Goal: Find specific page/section: Locate a particular part of the current website

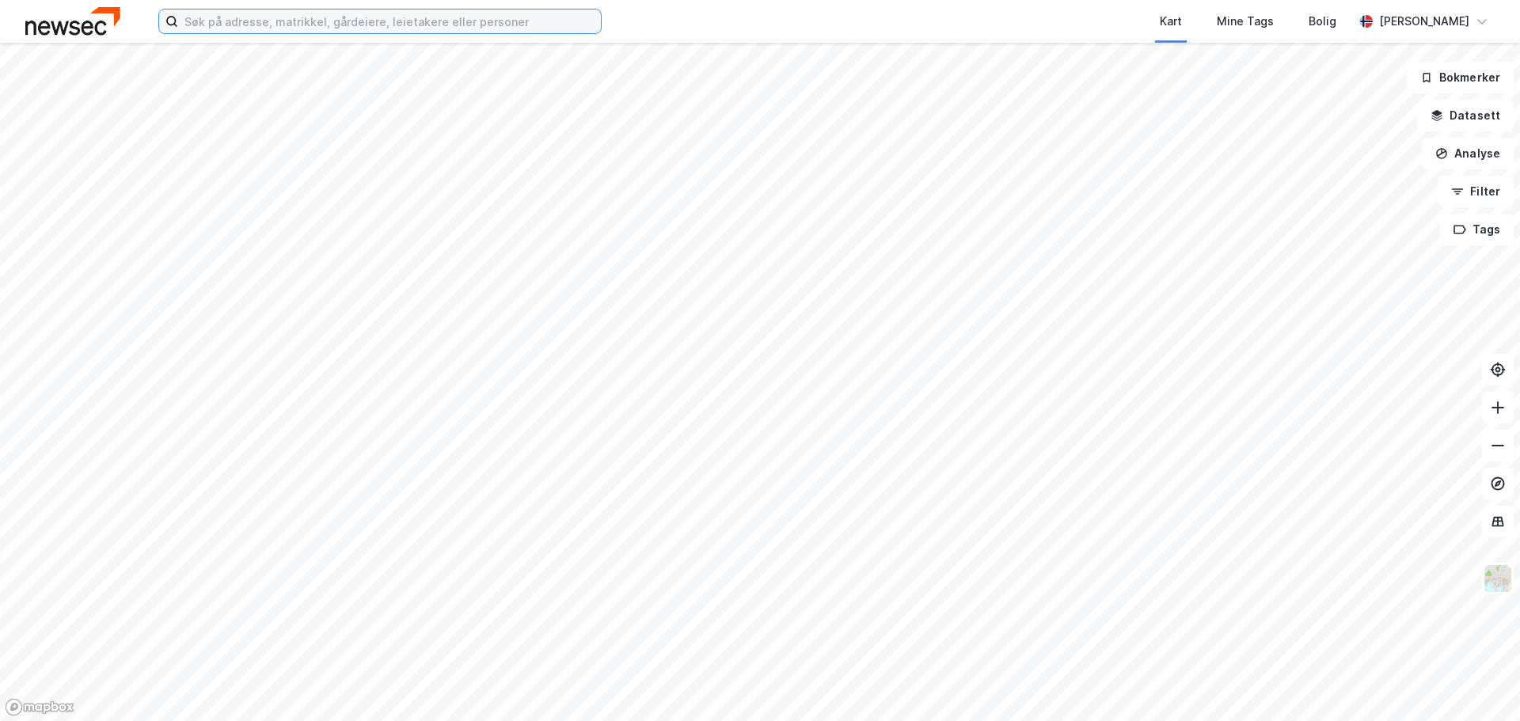
click at [289, 23] on input at bounding box center [389, 21] width 423 height 24
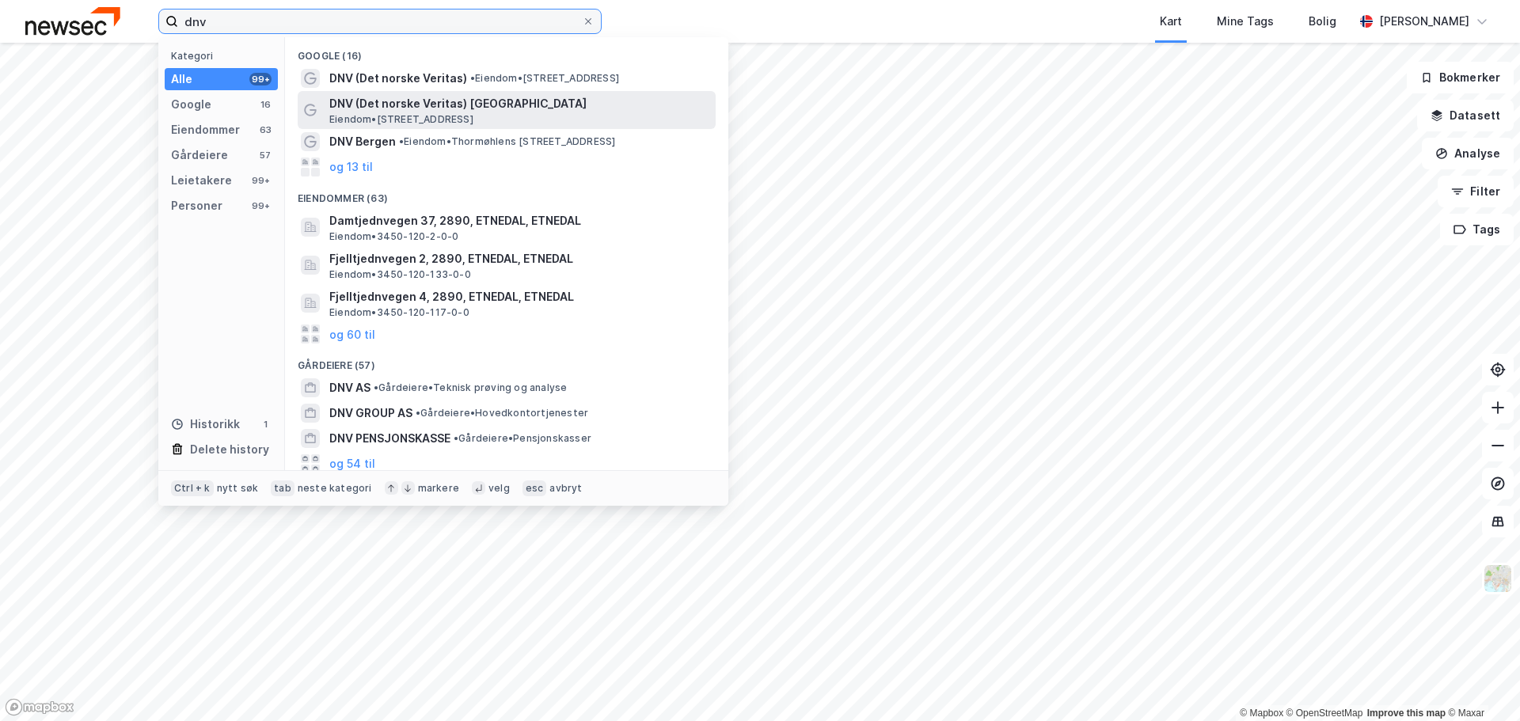
type input "dnv"
click at [458, 116] on span "Eiendom • [STREET_ADDRESS]" at bounding box center [401, 119] width 144 height 13
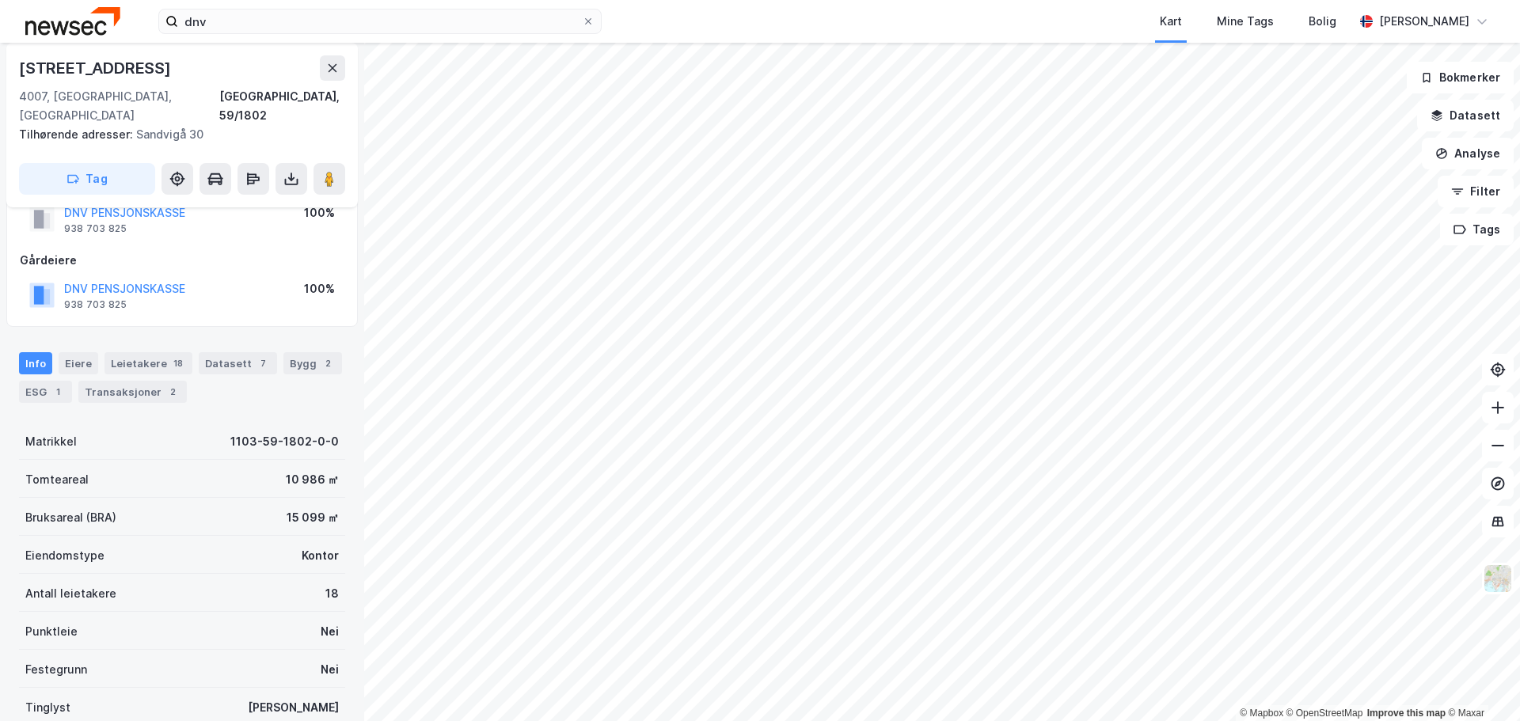
scroll to position [79, 0]
